Goal: Check status: Check status

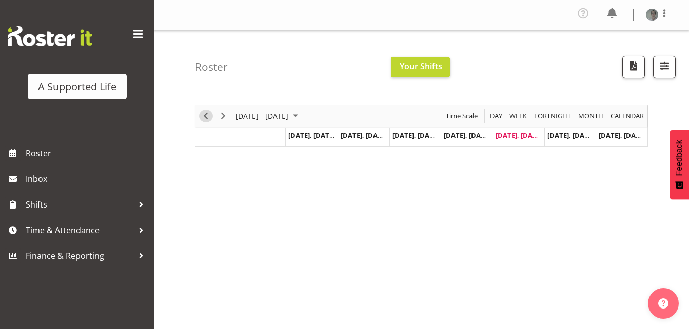
click at [207, 117] on span "Previous" at bounding box center [206, 116] width 12 height 13
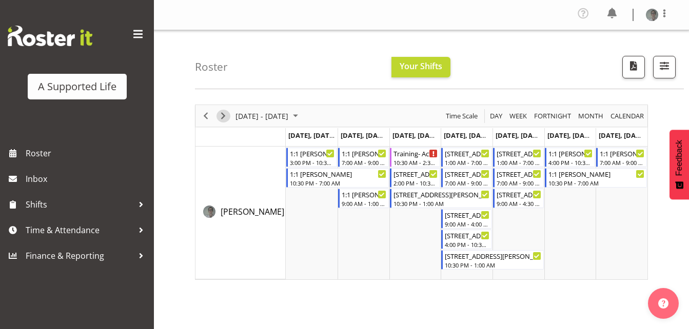
click at [225, 116] on span "Next" at bounding box center [223, 116] width 12 height 13
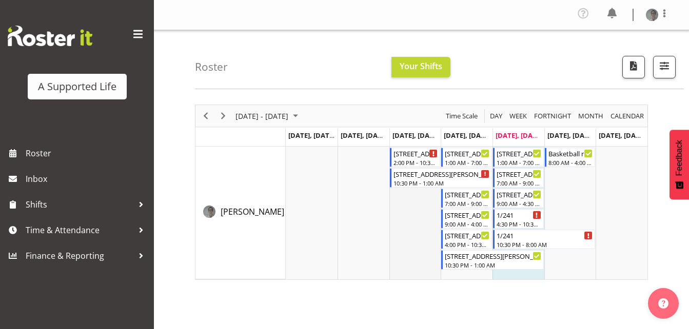
click at [401, 274] on td "Timeline Week of September 5, 2025" at bounding box center [415, 213] width 52 height 133
click at [344, 263] on td "Timeline Week of September 5, 2025" at bounding box center [364, 213] width 52 height 133
click at [565, 159] on div "8:00 AM - 4:00 PM" at bounding box center [570, 162] width 45 height 8
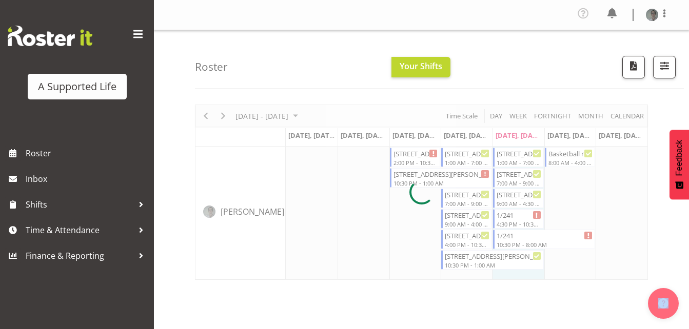
click at [565, 159] on div at bounding box center [421, 192] width 453 height 175
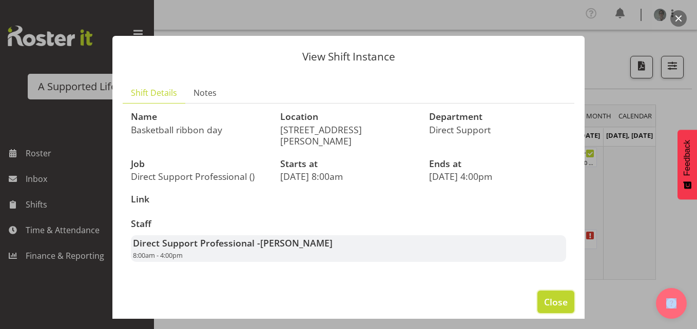
click at [554, 296] on span "Close" at bounding box center [556, 302] width 24 height 13
